Goal: Find specific page/section: Find specific page/section

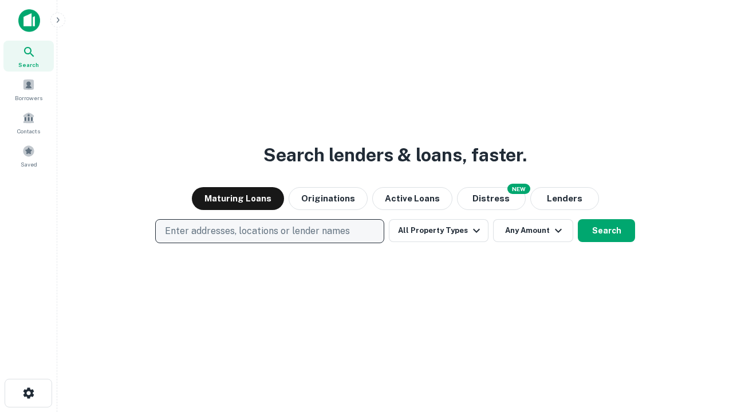
click at [269, 231] on p "Enter addresses, locations or lender names" at bounding box center [257, 231] width 185 height 14
type input "**********"
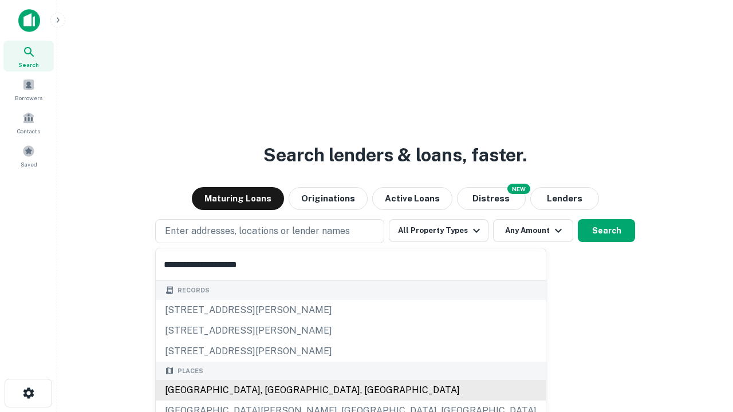
click at [274, 390] on div "Santa Monica, CA, USA" at bounding box center [351, 390] width 390 height 21
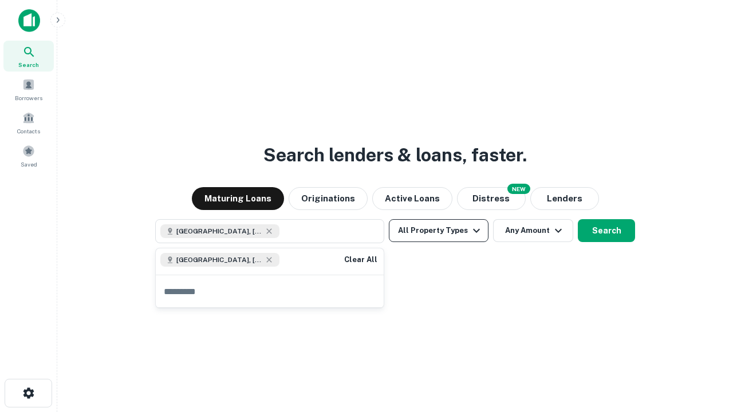
click at [439, 231] on button "All Property Types" at bounding box center [439, 230] width 100 height 23
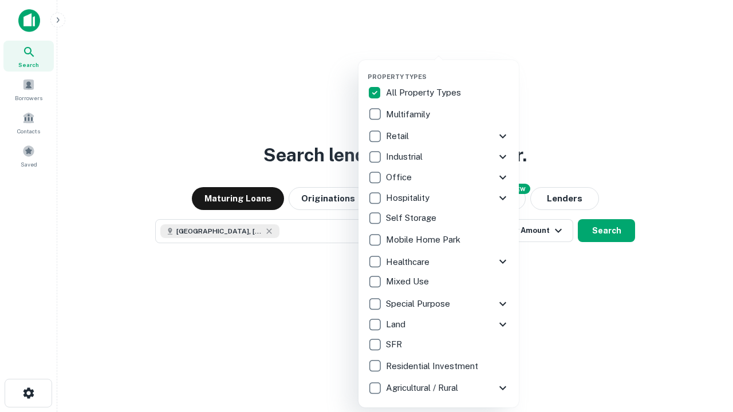
click at [448, 69] on button "button" at bounding box center [448, 69] width 160 height 1
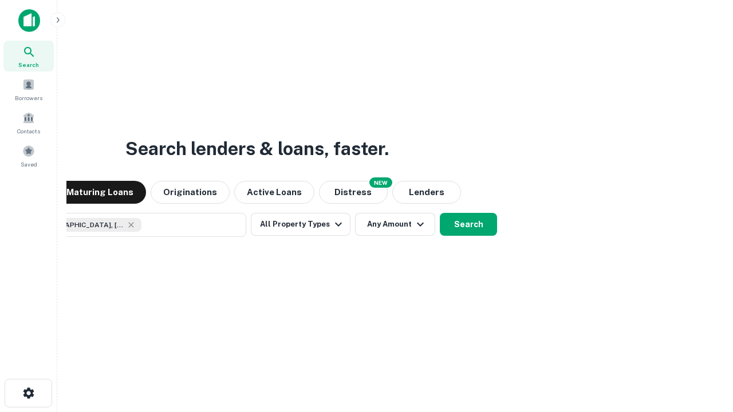
scroll to position [18, 0]
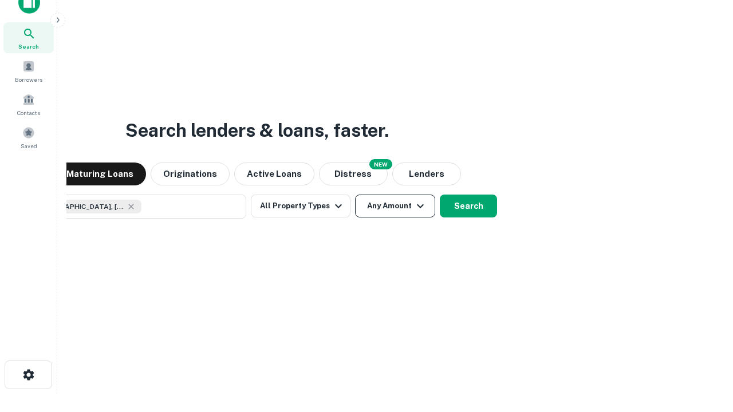
click at [355, 195] on button "Any Amount" at bounding box center [395, 206] width 80 height 23
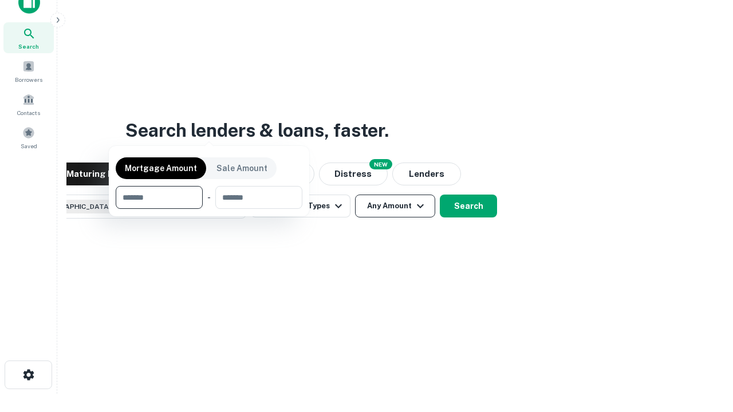
scroll to position [82, 324]
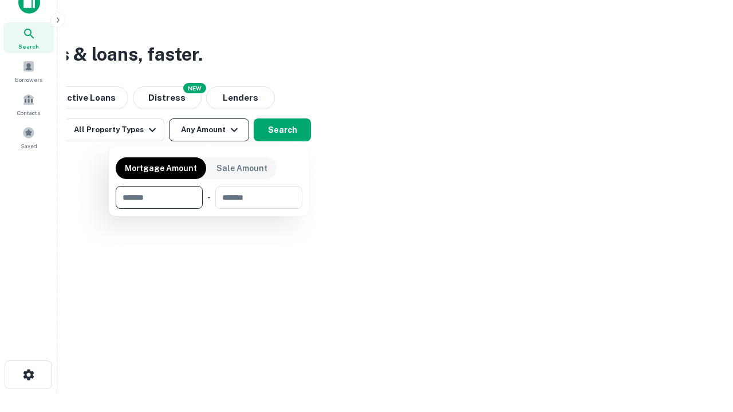
type input "*******"
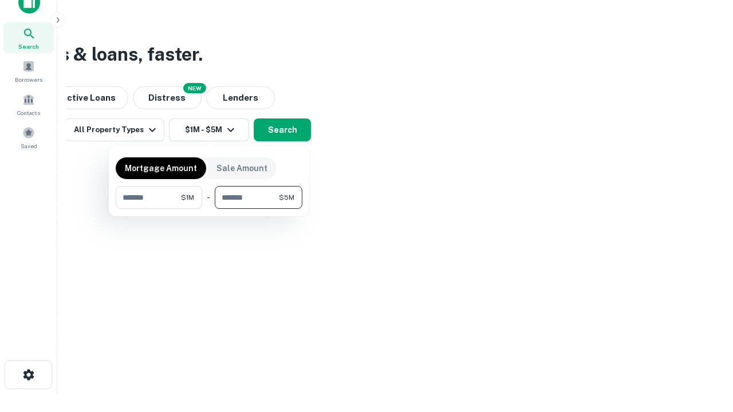
type input "*******"
click at [209, 209] on button "button" at bounding box center [209, 209] width 187 height 1
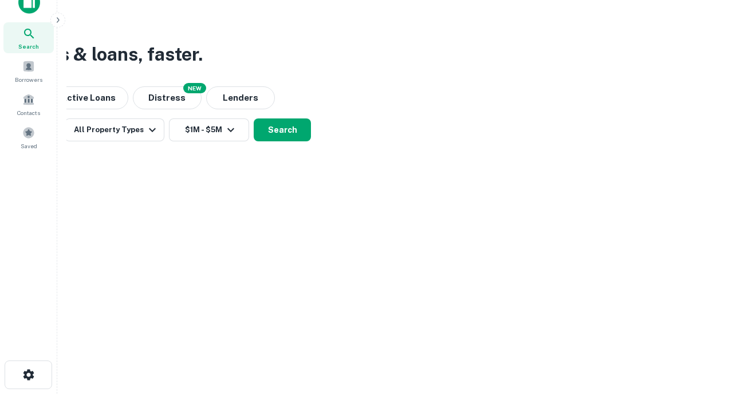
scroll to position [18, 0]
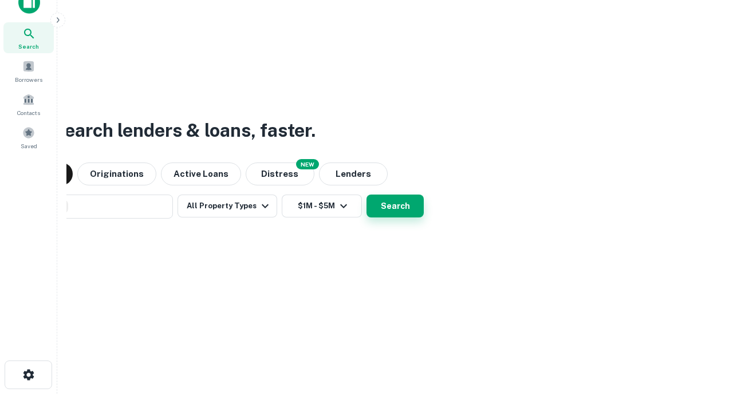
click at [366, 195] on button "Search" at bounding box center [394, 206] width 57 height 23
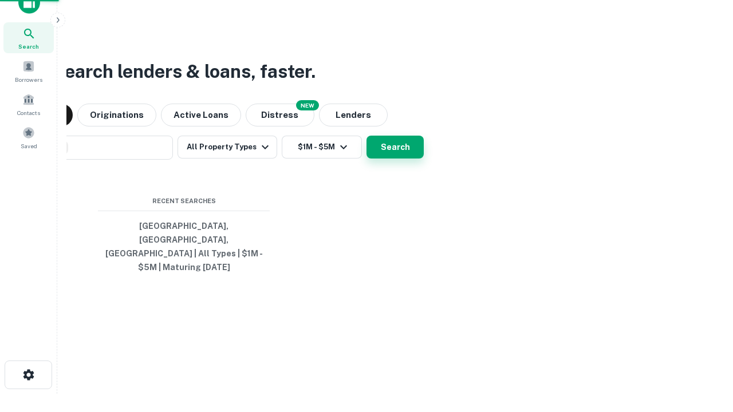
scroll to position [37, 324]
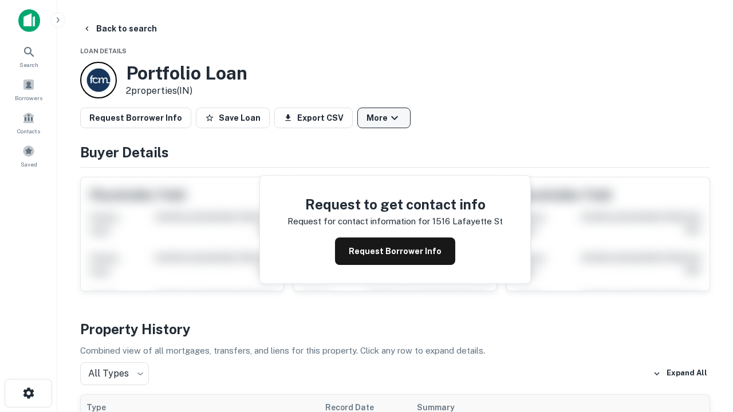
click at [384, 118] on button "More" at bounding box center [383, 118] width 53 height 21
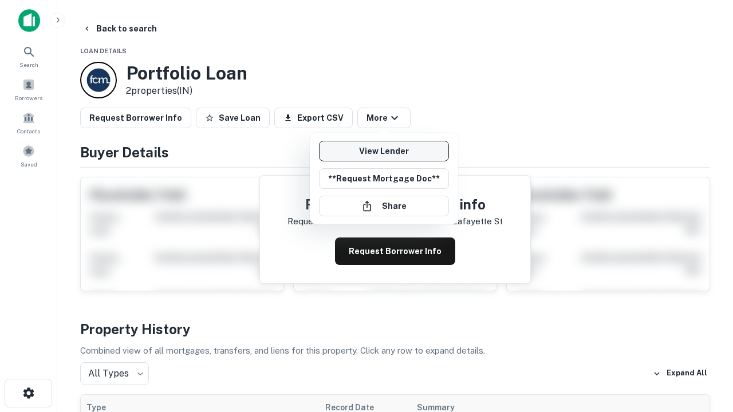
click at [384, 151] on link "View Lender" at bounding box center [384, 151] width 130 height 21
